Goal: Task Accomplishment & Management: Manage account settings

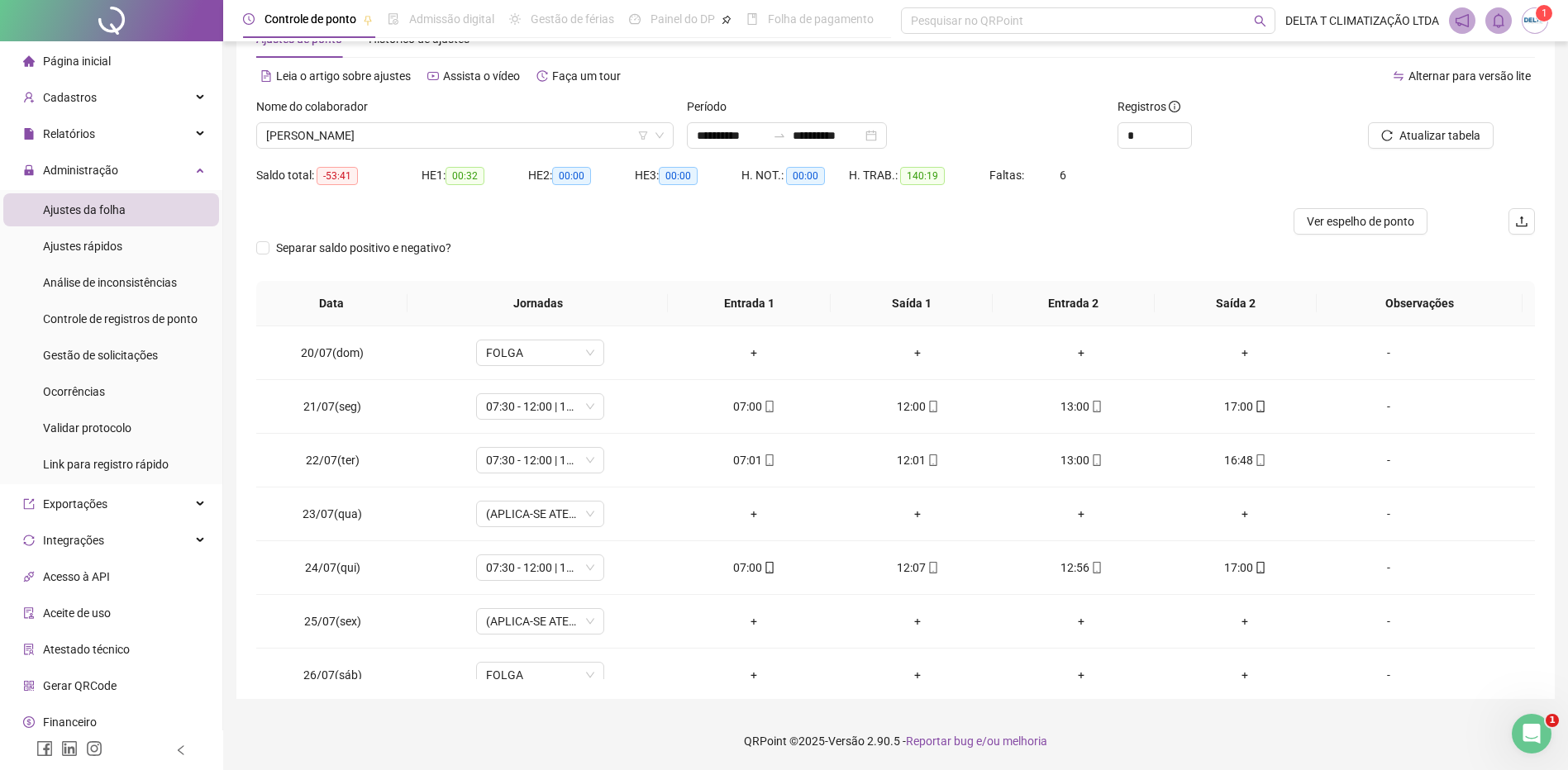
scroll to position [1313, 0]
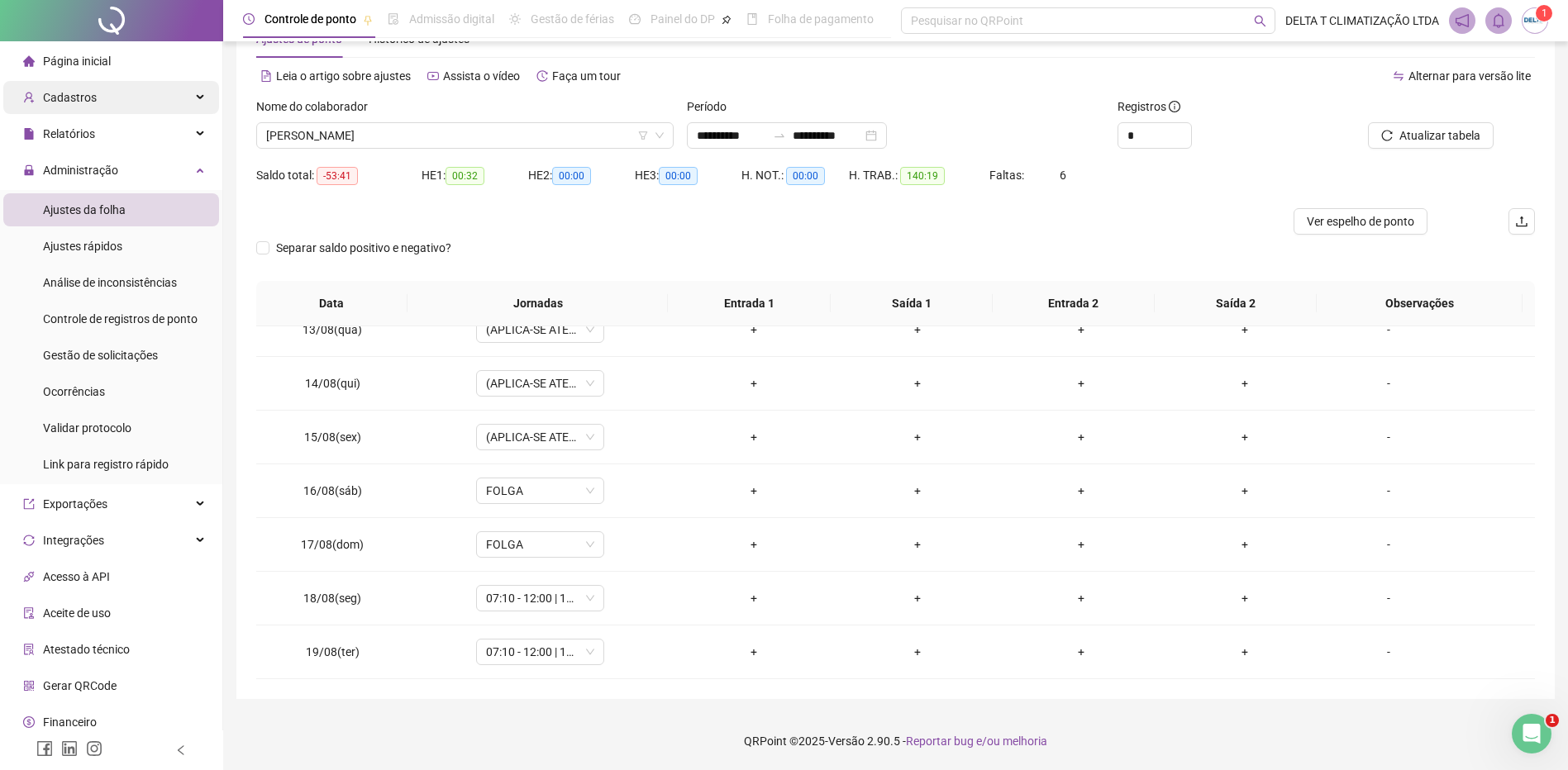
click at [87, 99] on span "Cadastros" at bounding box center [69, 98] width 54 height 13
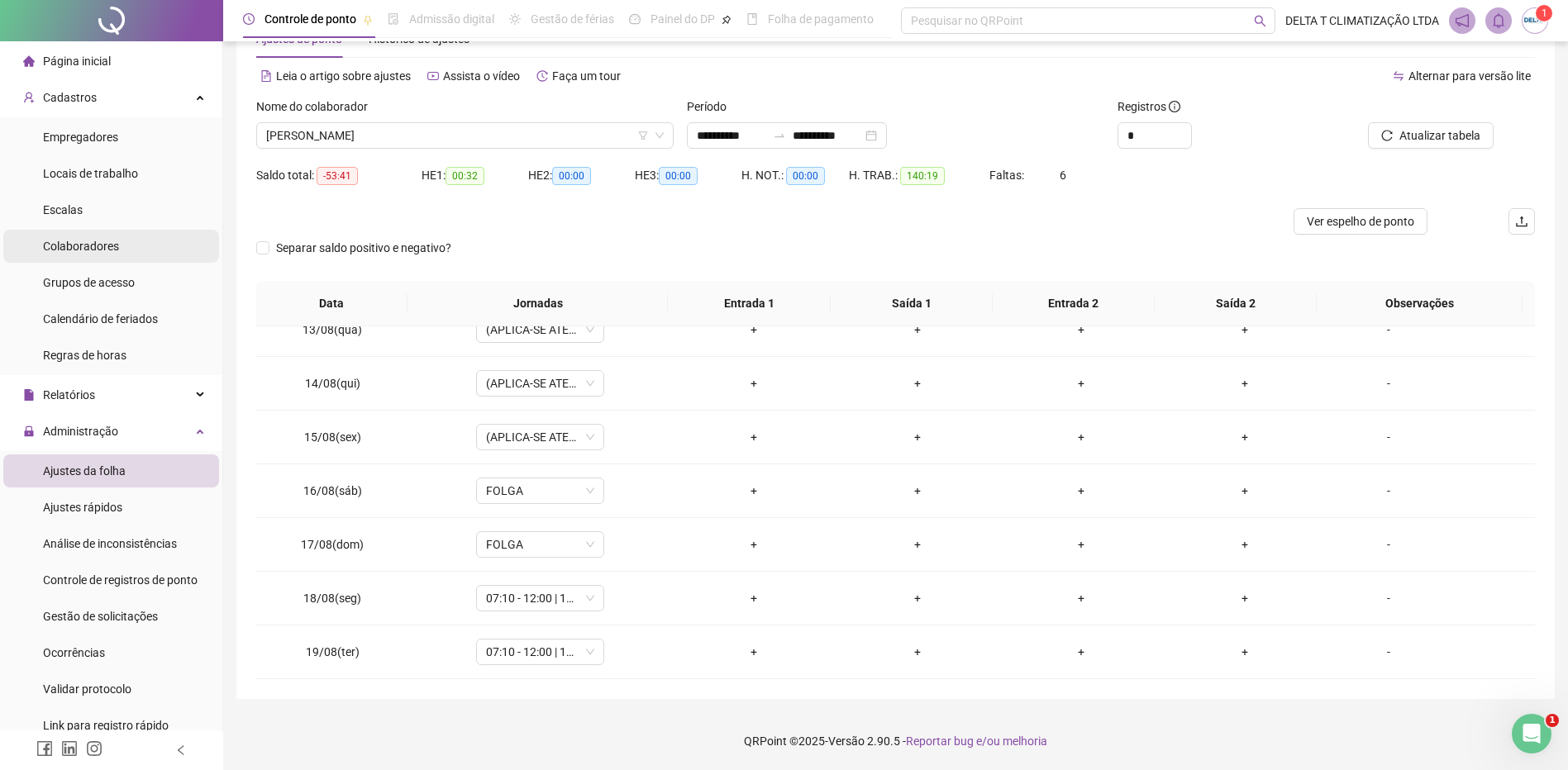
click at [105, 247] on span "Colaboradores" at bounding box center [80, 246] width 76 height 13
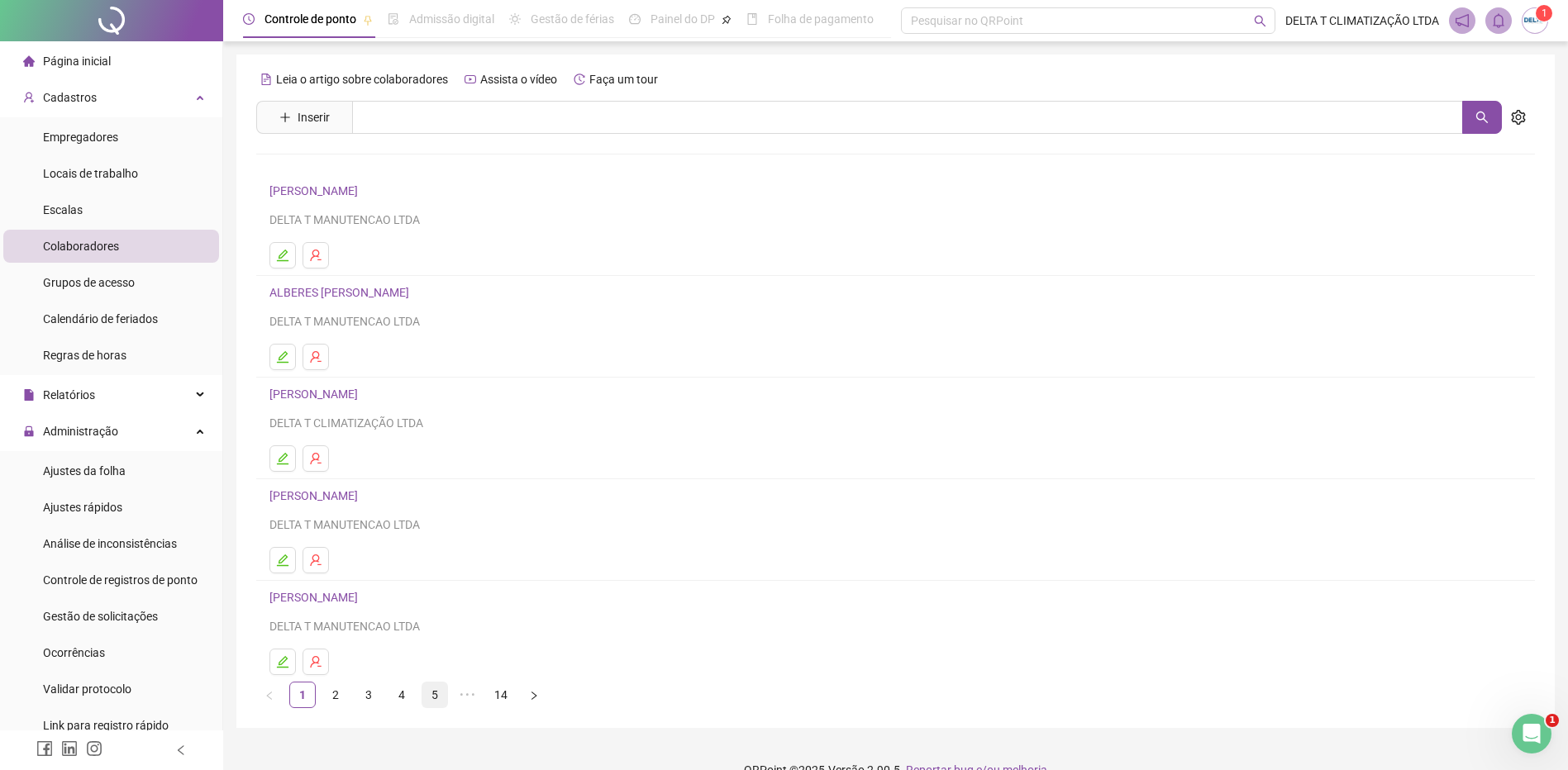
click at [430, 687] on link "5" at bounding box center [434, 695] width 25 height 25
click at [458, 700] on link "6" at bounding box center [468, 695] width 25 height 25
click at [363, 391] on link "[PERSON_NAME]" at bounding box center [316, 394] width 93 height 13
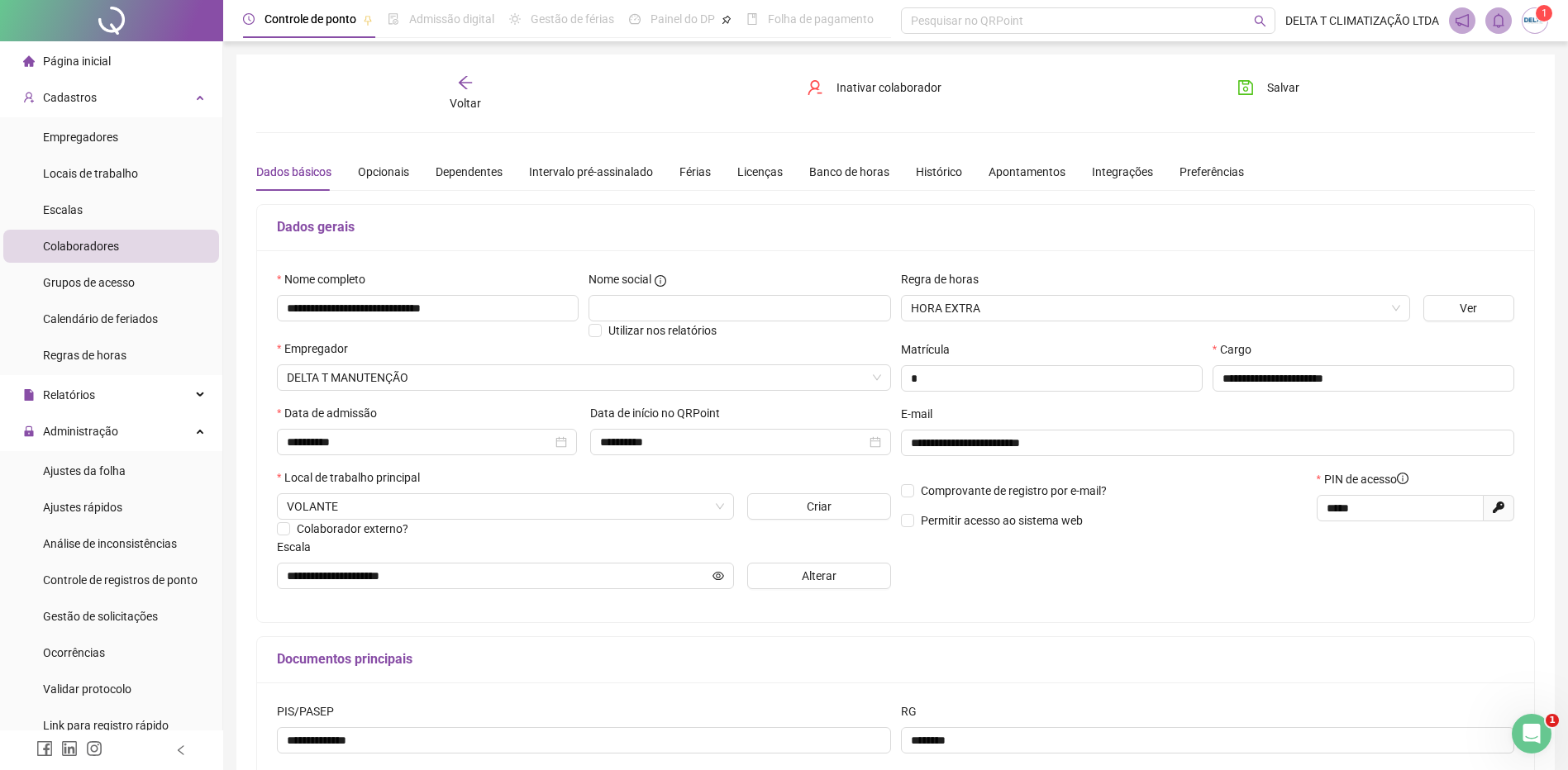
type input "**********"
click at [386, 170] on div "Opcionais" at bounding box center [384, 172] width 51 height 18
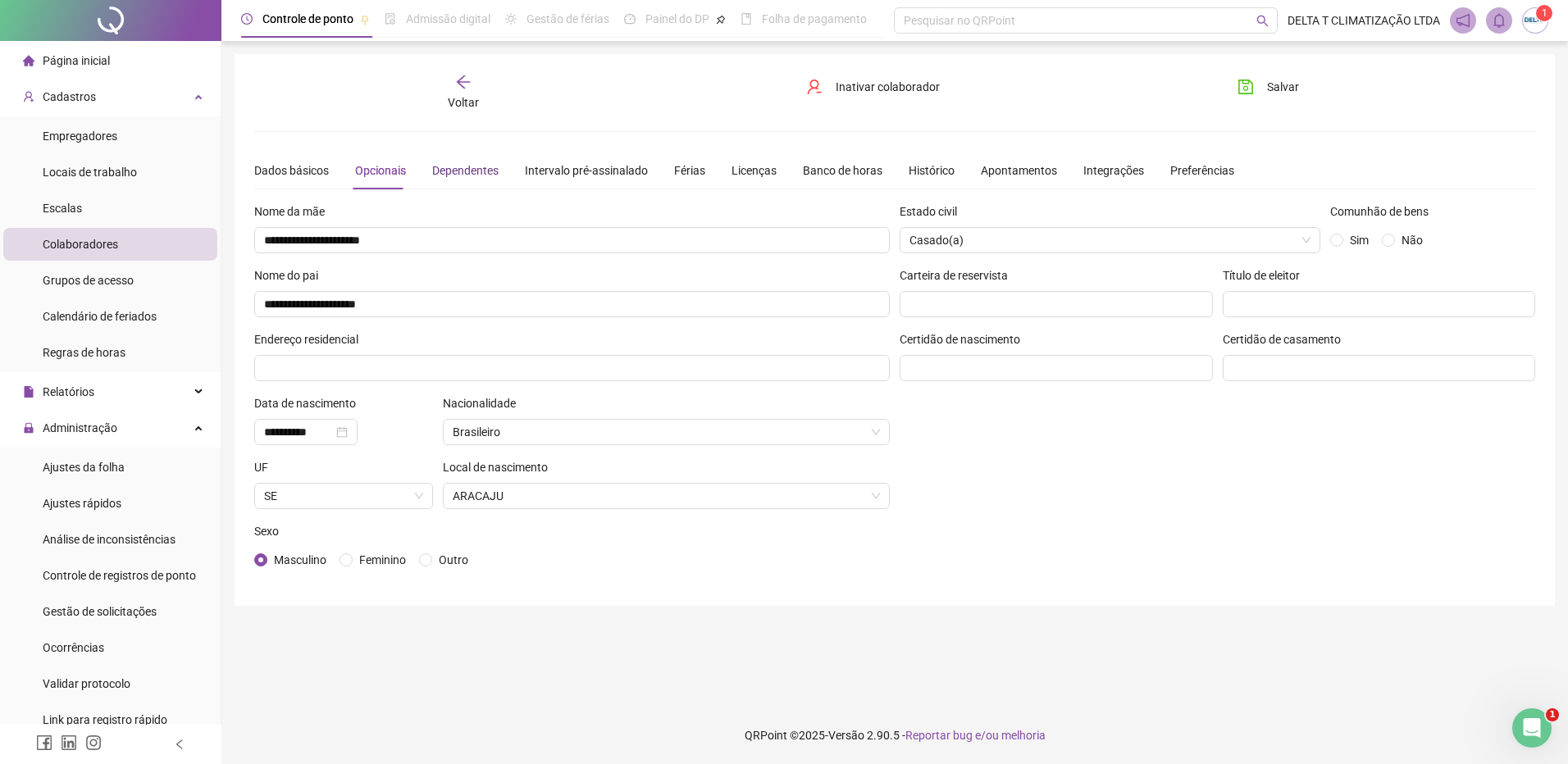
click at [472, 171] on div "Dependentes" at bounding box center [465, 170] width 66 height 18
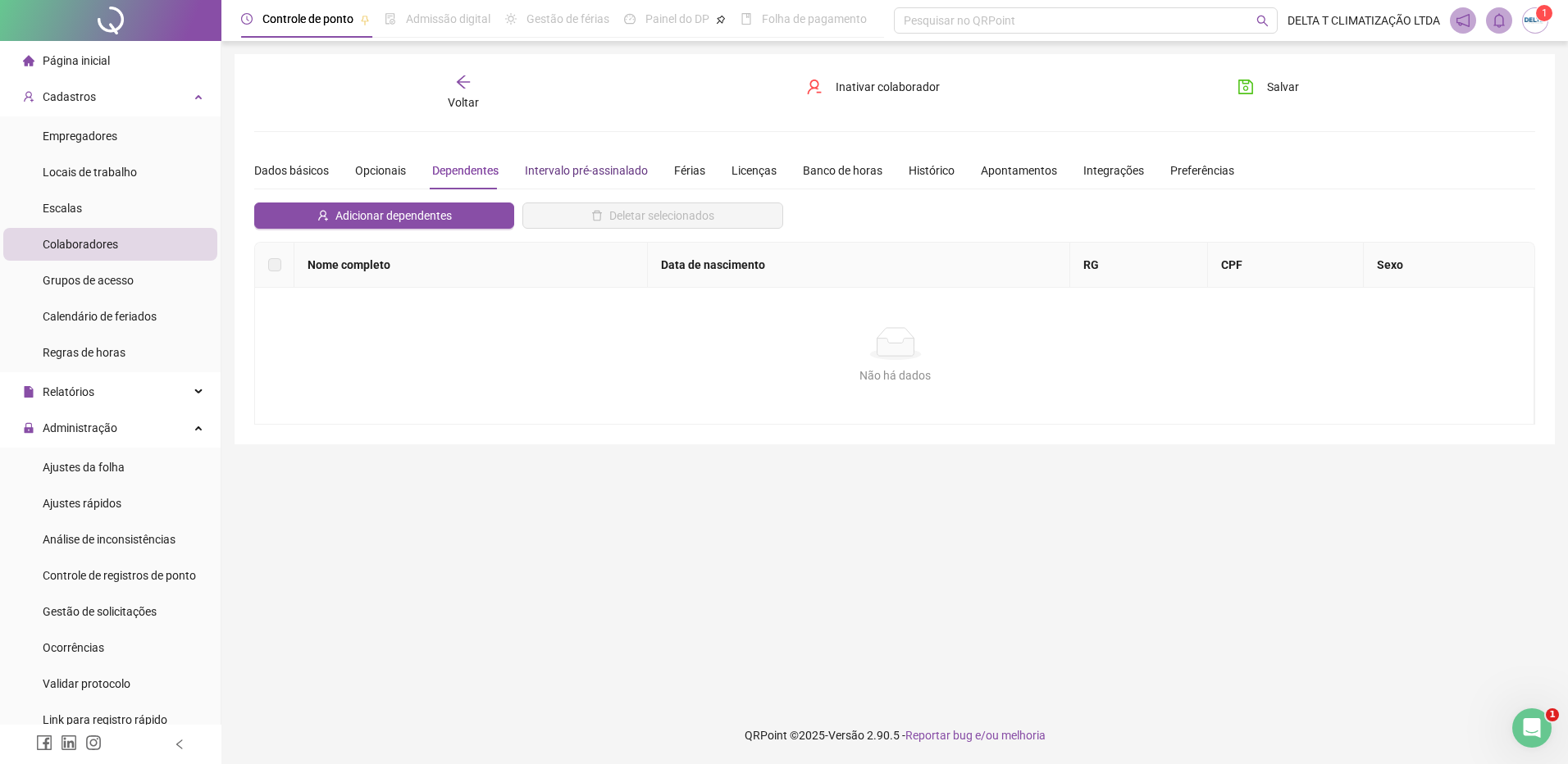
click at [547, 174] on div "Intervalo pré-assinalado" at bounding box center [586, 170] width 123 height 18
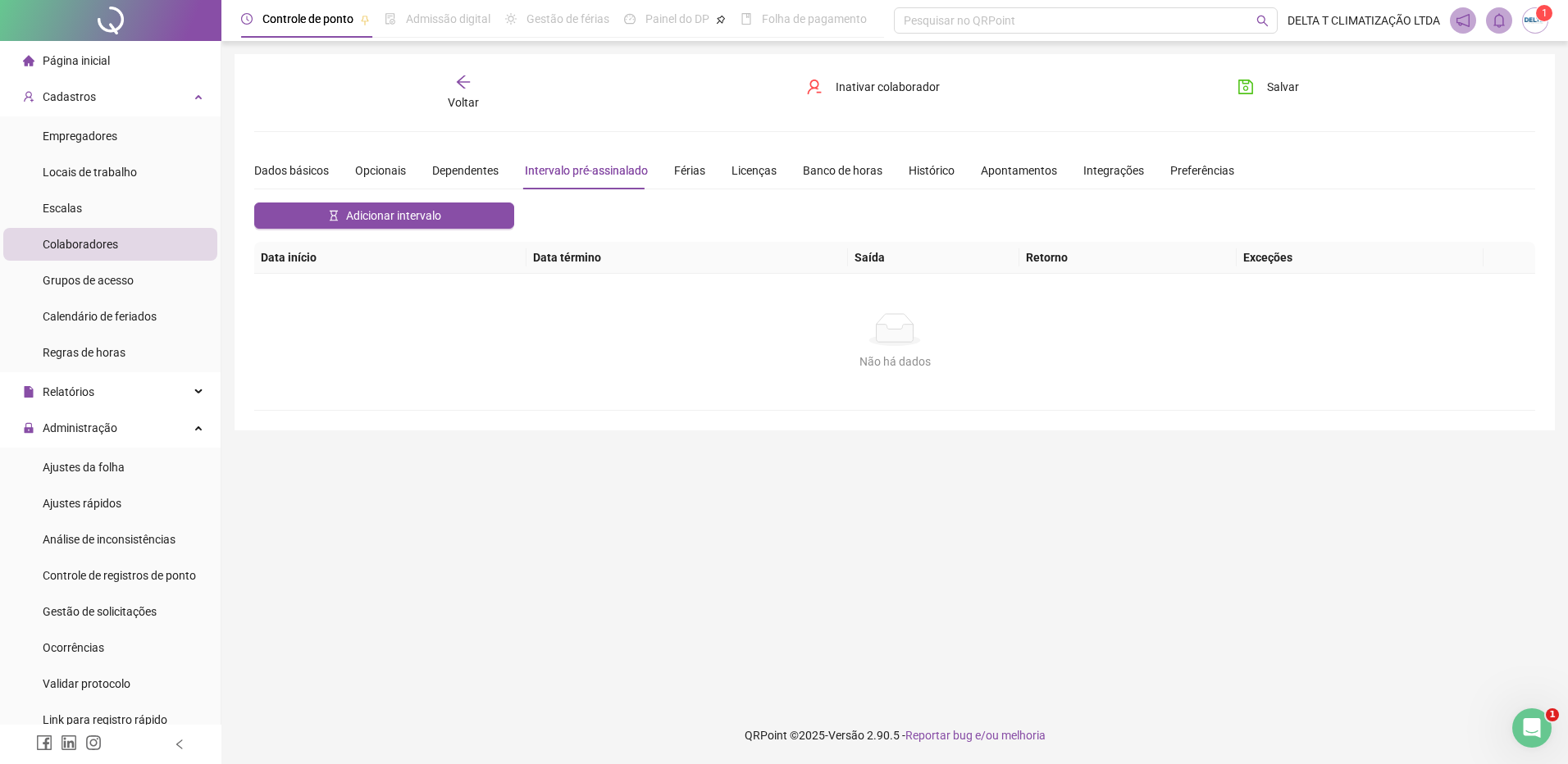
click at [98, 238] on span "Colaboradores" at bounding box center [80, 244] width 75 height 13
click at [461, 92] on div "Voltar" at bounding box center [464, 92] width 203 height 38
